Goal: Check status: Check status

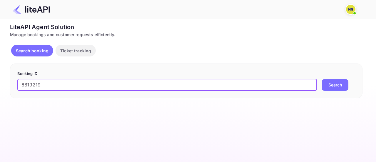
type input "6819219"
click at [332, 87] on button "Search" at bounding box center [334, 85] width 27 height 12
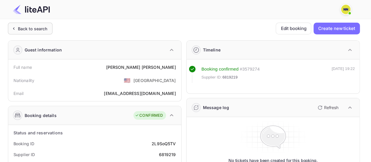
click at [36, 32] on div "Back to search" at bounding box center [30, 29] width 45 height 12
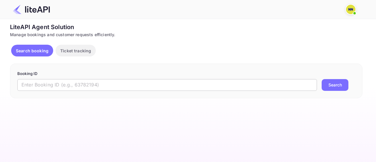
click at [137, 83] on input "text" at bounding box center [166, 85] width 299 height 12
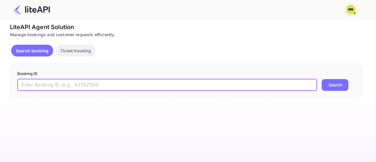
paste input "7C6IRS"
click at [143, 85] on input "7C6IRS" at bounding box center [166, 85] width 299 height 12
paste input "8793428"
type input "8793428"
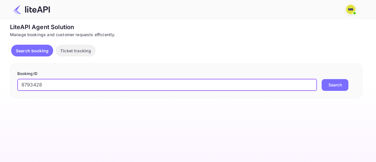
click at [333, 82] on button "Search" at bounding box center [334, 85] width 27 height 12
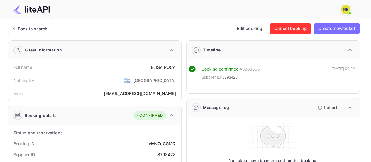
drag, startPoint x: 19, startPoint y: 18, endPoint x: 21, endPoint y: 21, distance: 3.5
click at [18, 19] on header at bounding box center [185, 9] width 371 height 19
click at [24, 31] on div "Back to search" at bounding box center [33, 29] width 30 height 6
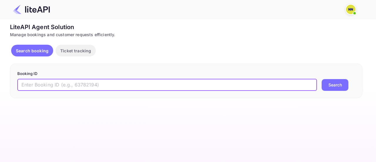
click at [106, 82] on input "text" at bounding box center [166, 85] width 299 height 12
paste input "8793428"
type input "8793428"
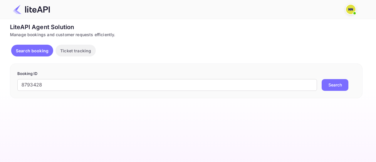
click at [328, 83] on button "Search" at bounding box center [334, 85] width 27 height 12
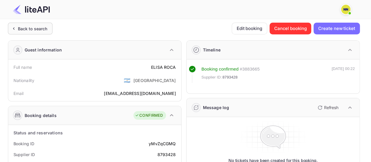
click at [41, 28] on div "Back to search" at bounding box center [33, 29] width 30 height 6
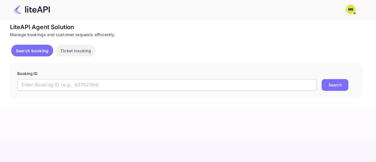
click at [123, 81] on input "text" at bounding box center [166, 85] width 299 height 12
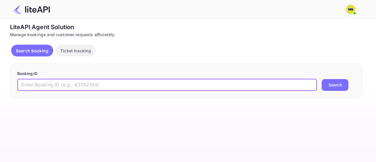
click at [123, 82] on input "text" at bounding box center [166, 85] width 299 height 12
paste input "7550216"
type input "7550216"
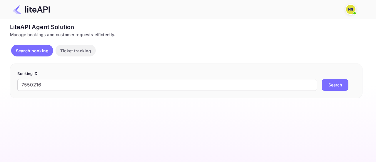
click at [332, 88] on button "Search" at bounding box center [334, 85] width 27 height 12
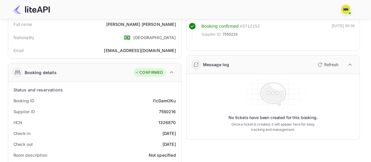
scroll to position [59, 0]
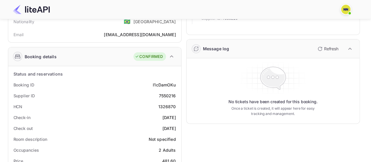
click at [171, 104] on div "1326870" at bounding box center [167, 106] width 18 height 6
copy div "1326870"
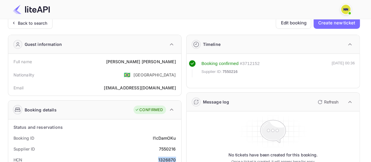
scroll to position [0, 0]
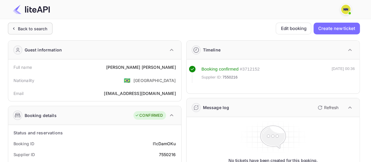
click at [21, 31] on div "Back to search" at bounding box center [30, 29] width 45 height 12
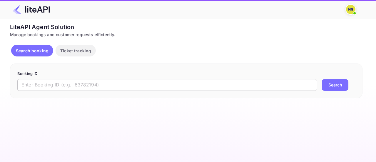
click at [175, 84] on input "text" at bounding box center [166, 85] width 299 height 12
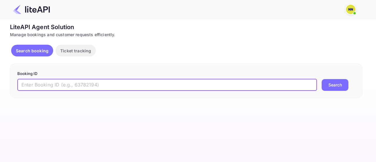
paste input "8605124"
type input "8605124"
click at [328, 84] on button "Search" at bounding box center [334, 85] width 27 height 12
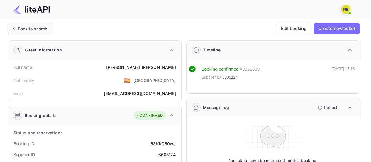
click at [37, 30] on div "Back to search" at bounding box center [33, 29] width 30 height 6
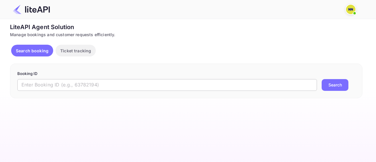
click at [142, 86] on input "text" at bounding box center [166, 85] width 299 height 12
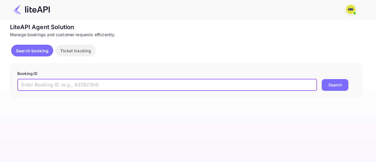
paste input "8515733"
type input "8515733"
click at [330, 86] on button "Search" at bounding box center [334, 85] width 27 height 12
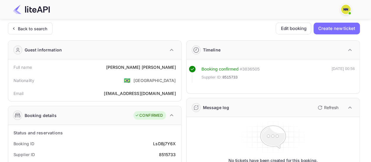
scroll to position [59, 0]
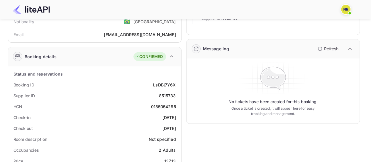
click at [168, 103] on div "0155054285" at bounding box center [163, 106] width 25 height 6
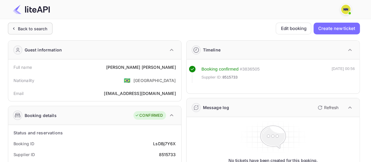
click at [23, 32] on div "Back to search" at bounding box center [30, 29] width 45 height 12
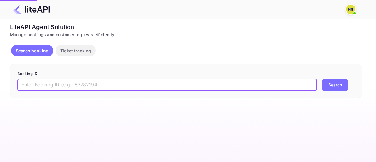
click at [105, 87] on input "text" at bounding box center [166, 85] width 299 height 12
paste input "8455376"
type input "8455376"
click at [333, 84] on button "Search" at bounding box center [334, 85] width 27 height 12
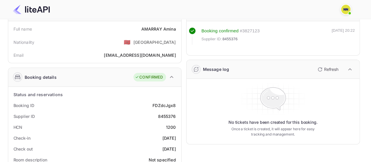
scroll to position [59, 0]
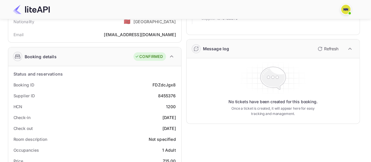
click at [172, 106] on div "1200" at bounding box center [171, 106] width 10 height 6
copy div "1200"
